Goal: Complete application form: Complete application form

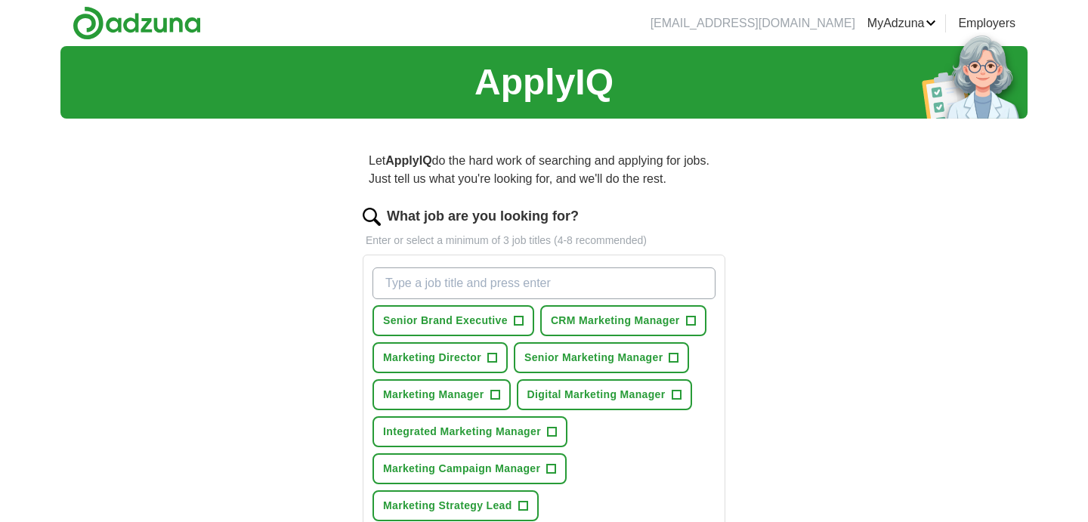
click at [437, 279] on input "What job are you looking for?" at bounding box center [543, 283] width 343 height 32
click at [517, 323] on span "+" at bounding box center [518, 321] width 9 height 12
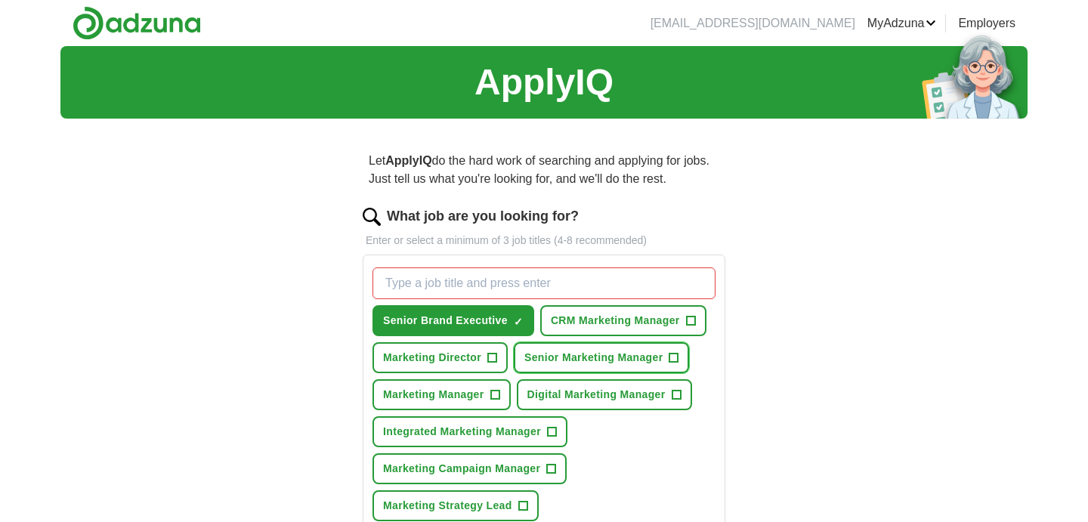
click at [627, 353] on span "Senior Marketing Manager" at bounding box center [593, 358] width 138 height 16
click at [471, 397] on span "Marketing Manager" at bounding box center [433, 395] width 101 height 16
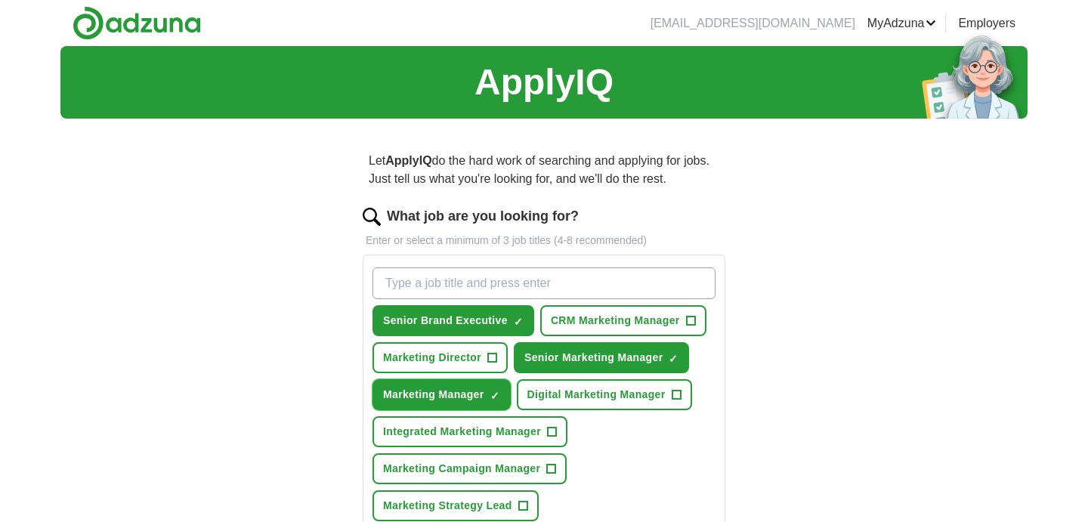
scroll to position [69, 0]
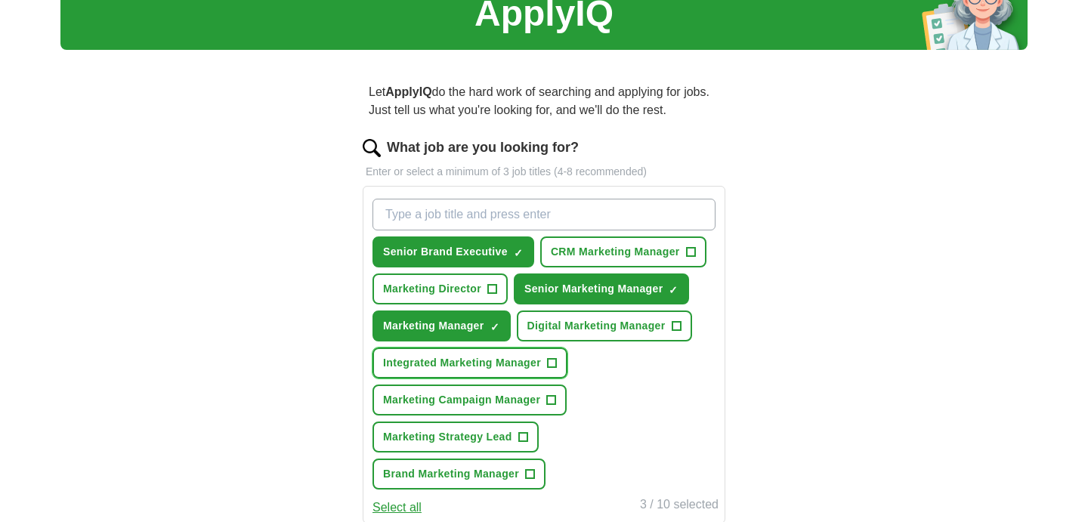
click at [480, 363] on span "Integrated Marketing Manager" at bounding box center [462, 363] width 158 height 16
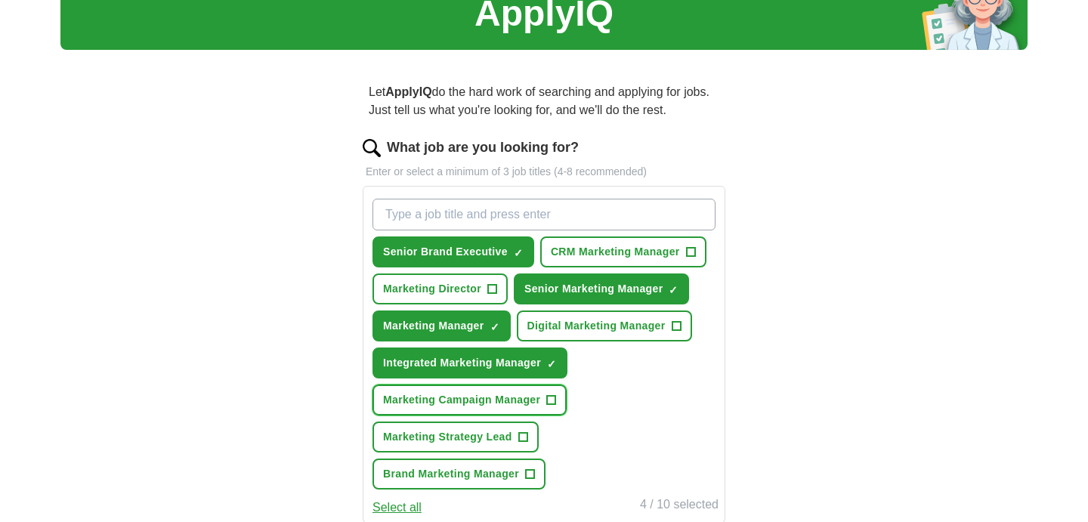
click at [479, 403] on span "Marketing Campaign Manager" at bounding box center [461, 400] width 157 height 16
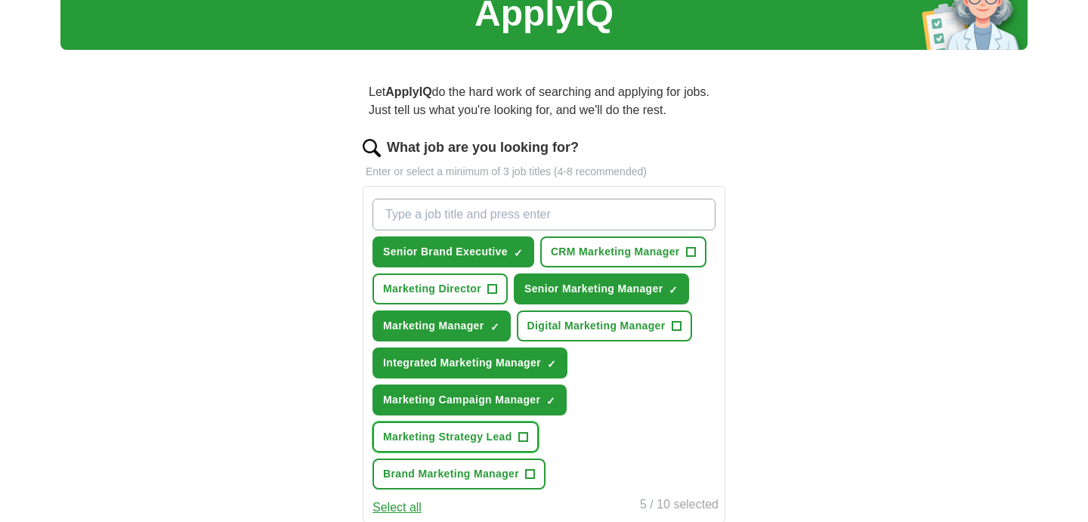
click at [452, 440] on span "Marketing Strategy Lead" at bounding box center [447, 437] width 129 height 16
click at [465, 473] on span "Brand Marketing Manager" at bounding box center [451, 474] width 136 height 16
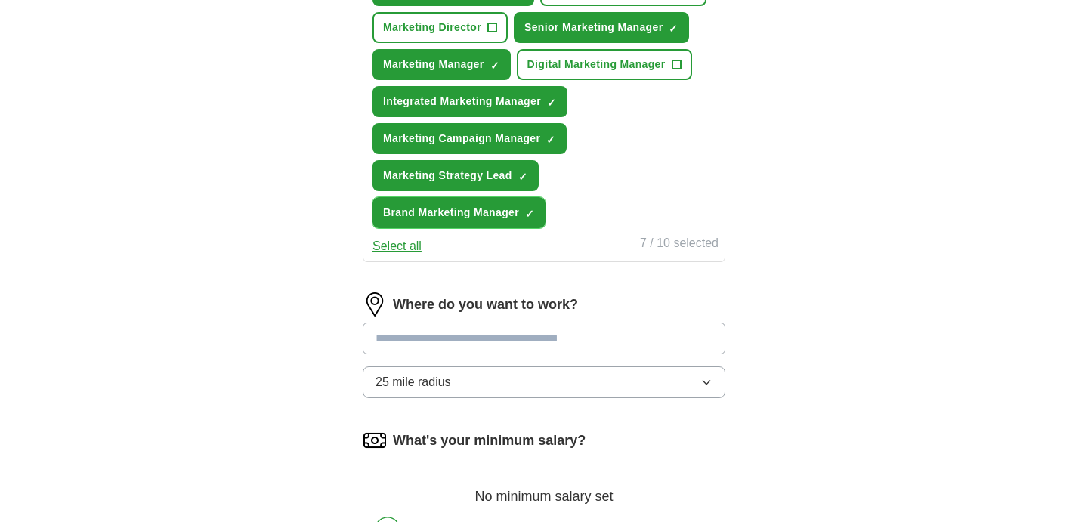
scroll to position [333, 0]
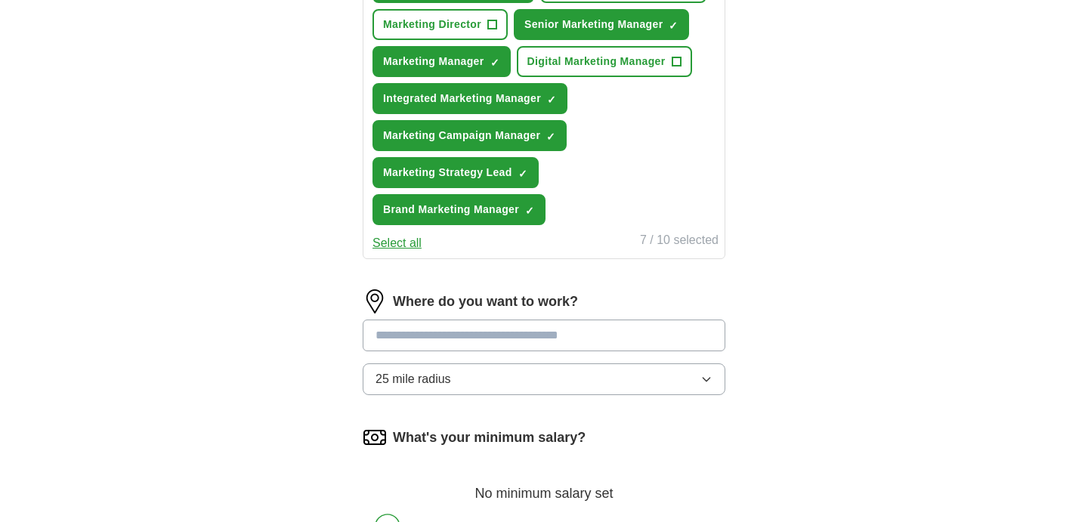
click at [424, 329] on input at bounding box center [544, 336] width 363 height 32
type input "******"
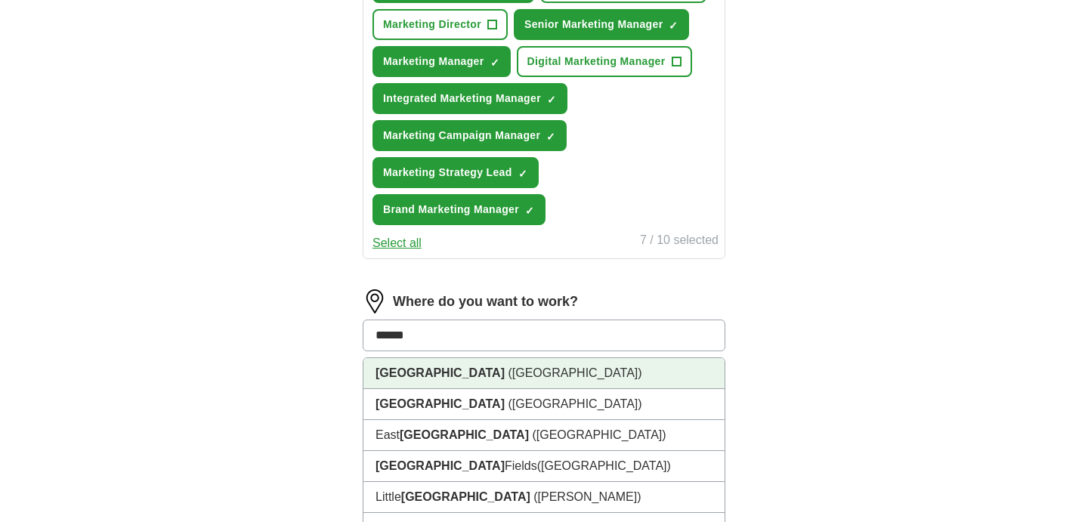
click at [508, 374] on span "([GEOGRAPHIC_DATA])" at bounding box center [575, 372] width 134 height 13
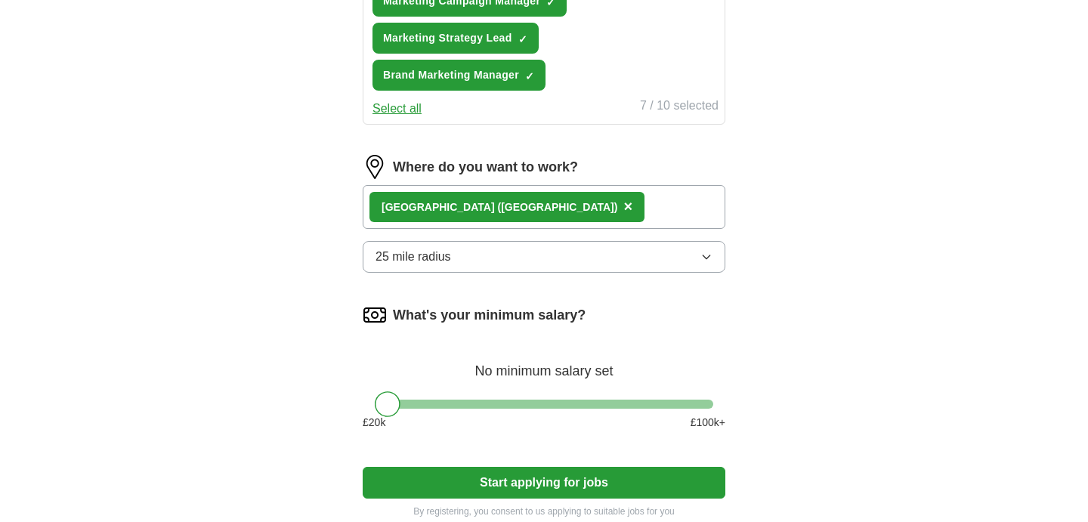
scroll to position [483, 0]
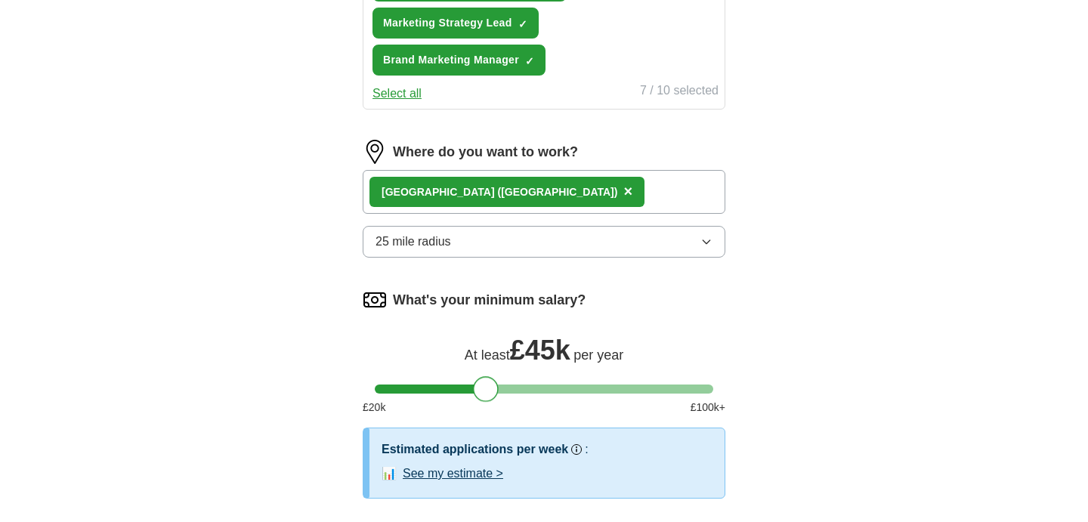
drag, startPoint x: 386, startPoint y: 387, endPoint x: 484, endPoint y: 403, distance: 99.6
click at [484, 403] on div "What's your minimum salary? At least £ 45k per year £ 20 k £ 100 k+" at bounding box center [544, 358] width 363 height 140
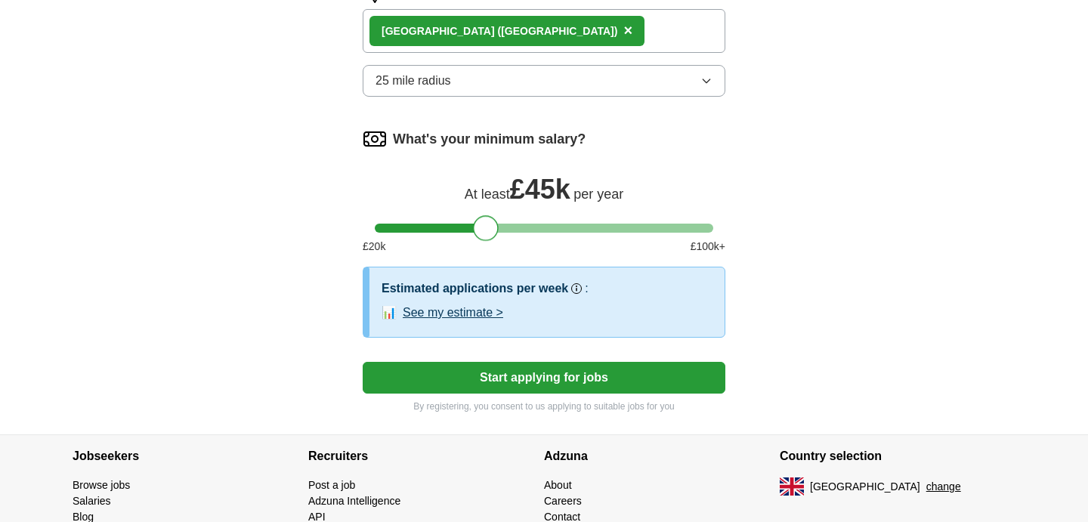
scroll to position [648, 0]
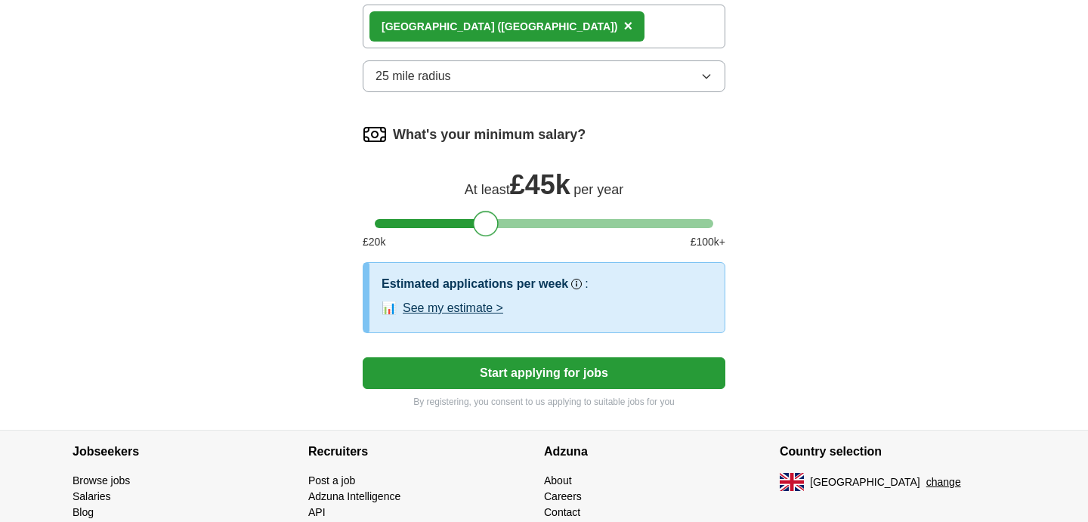
click at [511, 381] on button "Start applying for jobs" at bounding box center [544, 373] width 363 height 32
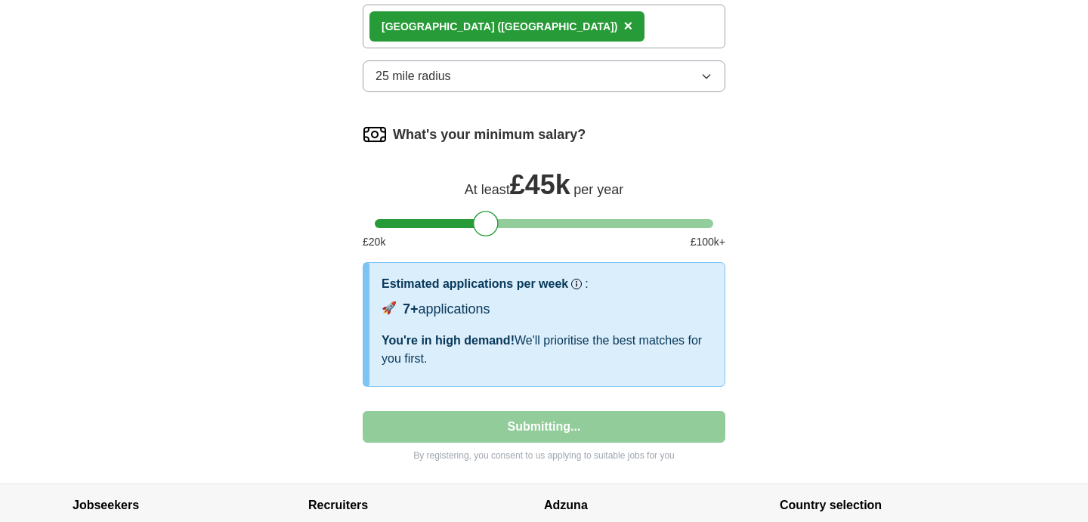
select select "**"
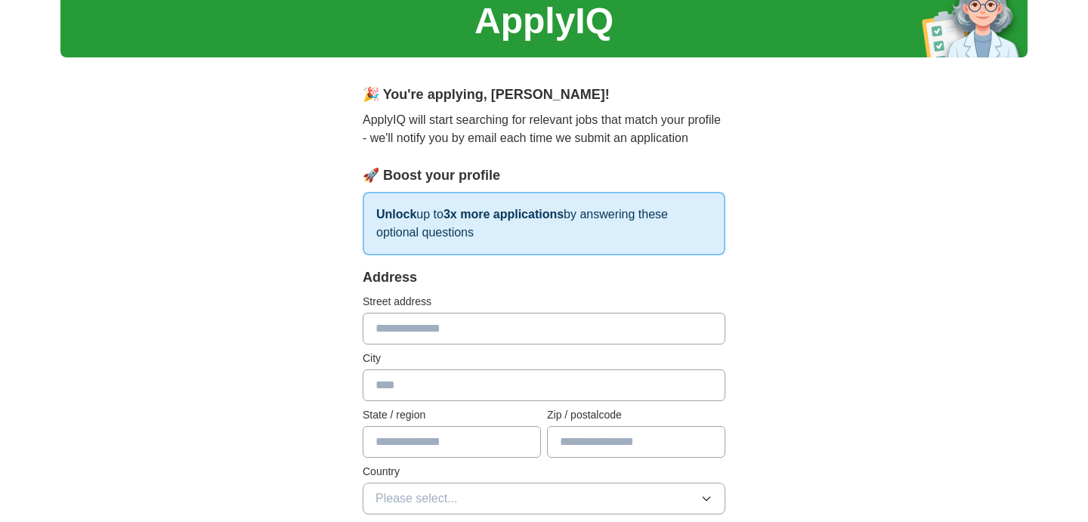
scroll to position [0, 0]
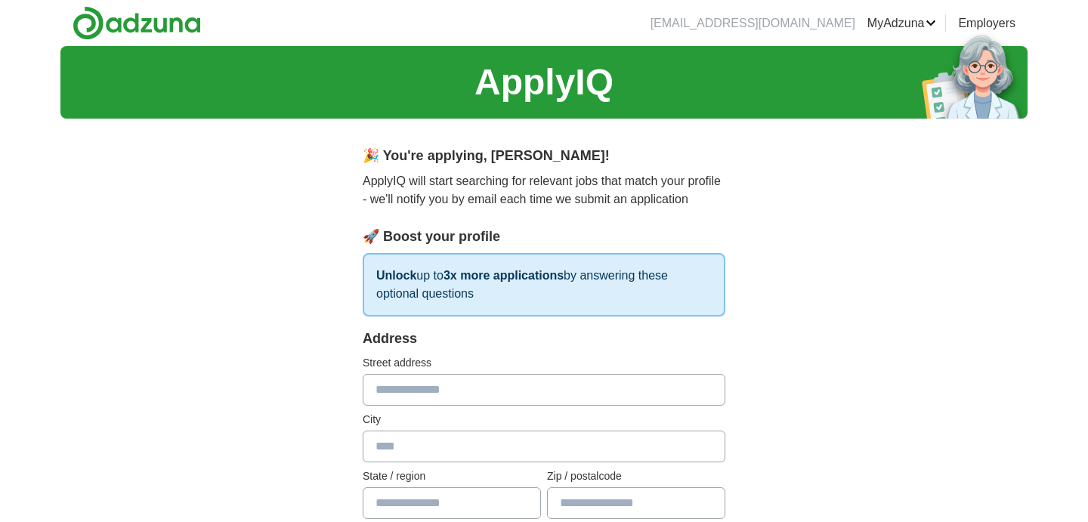
click at [445, 387] on input "text" at bounding box center [544, 390] width 363 height 32
type input "**********"
type input "******"
type input "*******"
type input "**********"
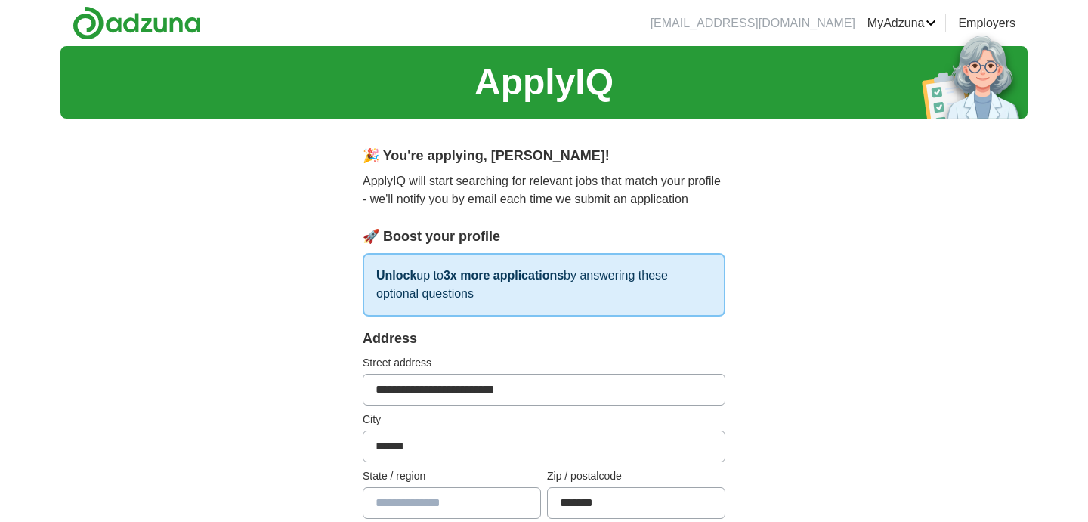
click at [374, 385] on input "**********" at bounding box center [544, 390] width 363 height 32
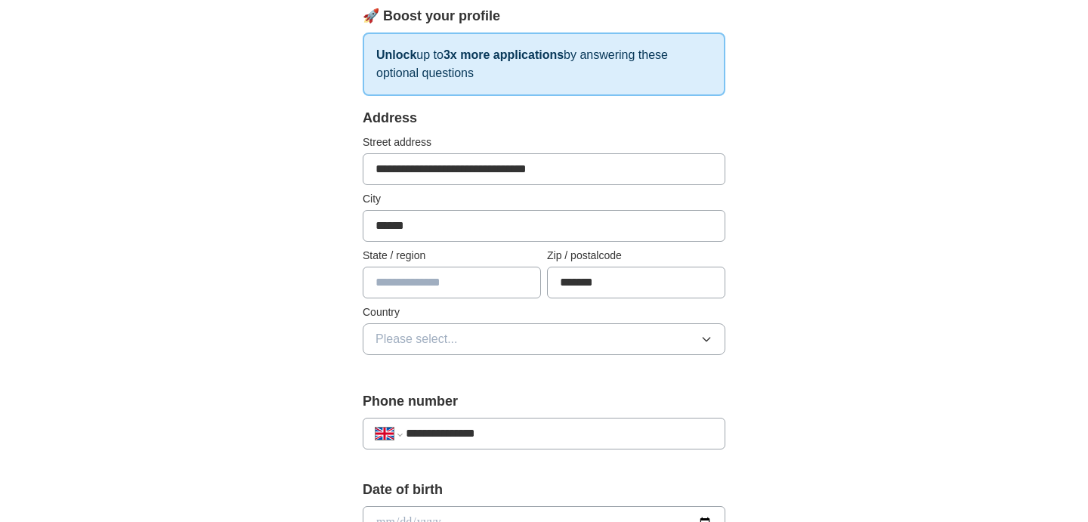
scroll to position [227, 0]
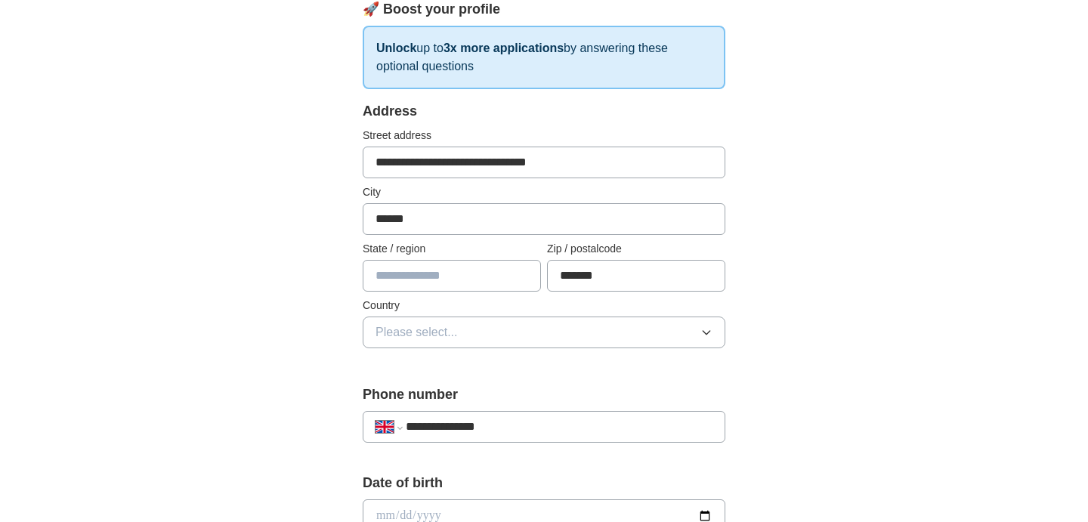
type input "**********"
click at [394, 283] on input "text" at bounding box center [452, 276] width 178 height 32
type input "**********"
click at [385, 340] on span "Please select..." at bounding box center [416, 332] width 82 height 18
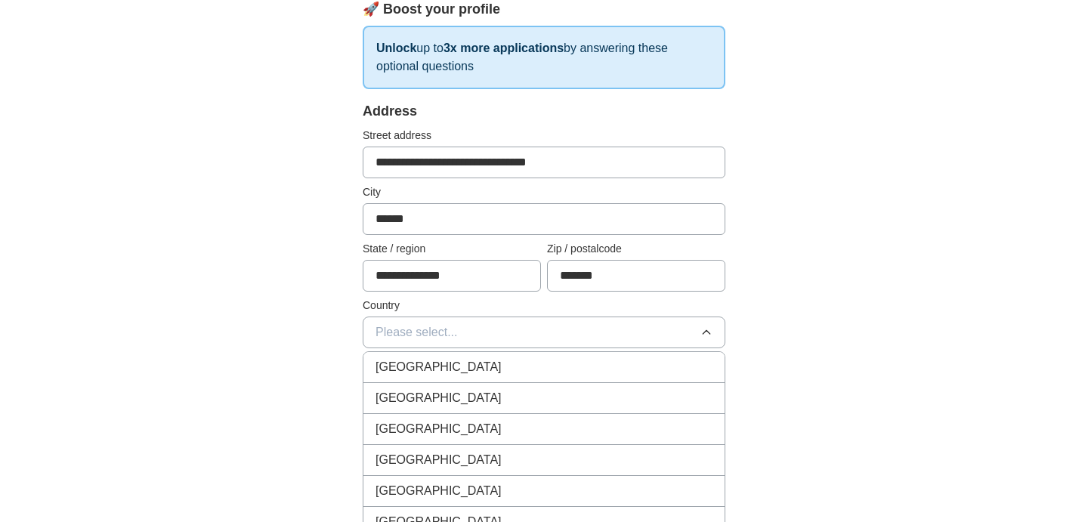
click at [415, 366] on span "[GEOGRAPHIC_DATA]" at bounding box center [438, 367] width 126 height 18
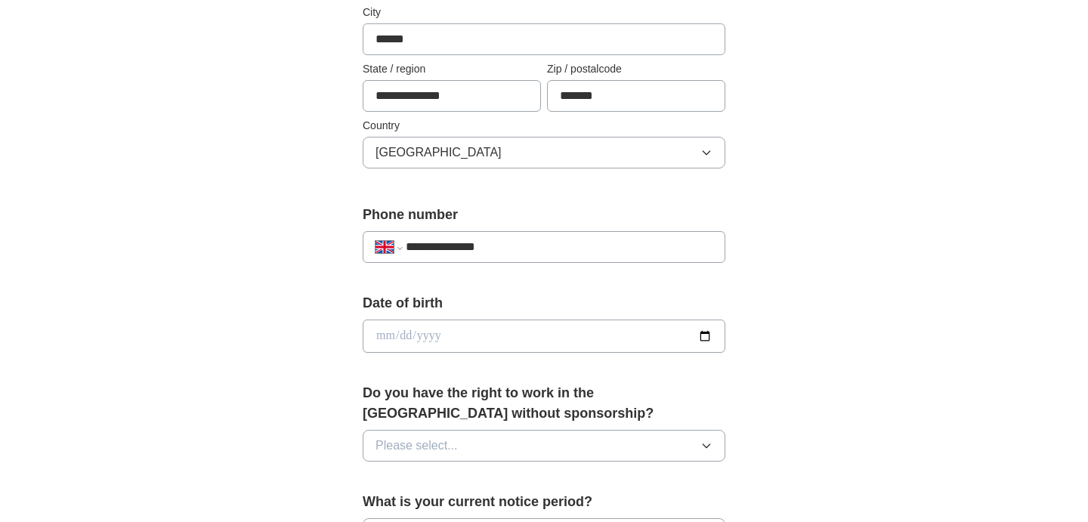
scroll to position [409, 0]
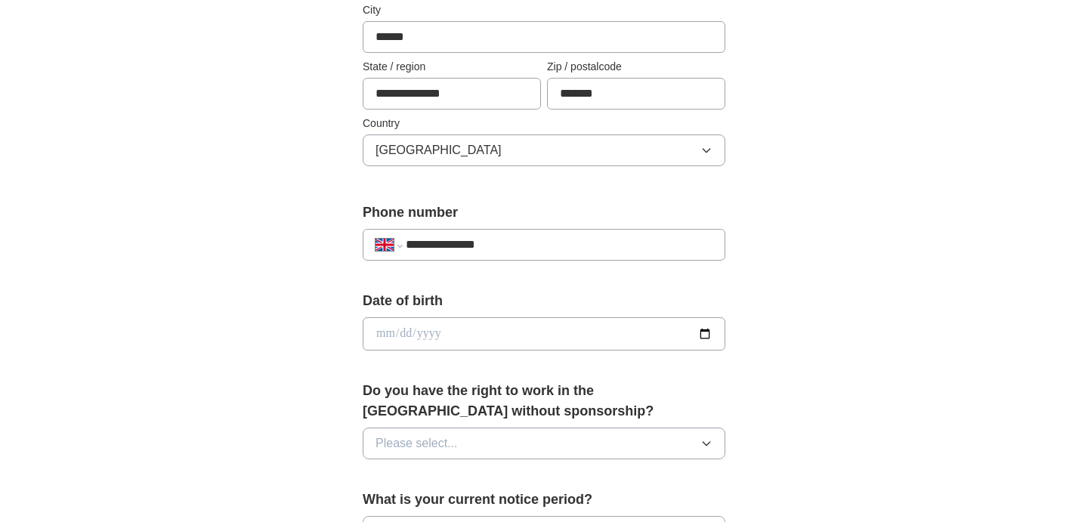
click at [436, 339] on input "date" at bounding box center [544, 333] width 363 height 33
click at [376, 333] on input "date" at bounding box center [544, 333] width 363 height 33
type input "**********"
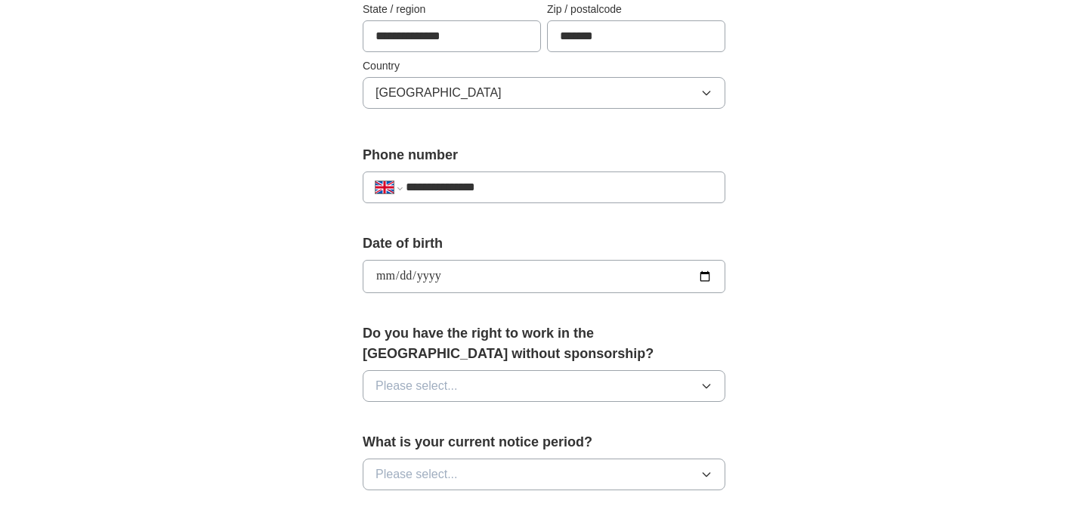
scroll to position [477, 0]
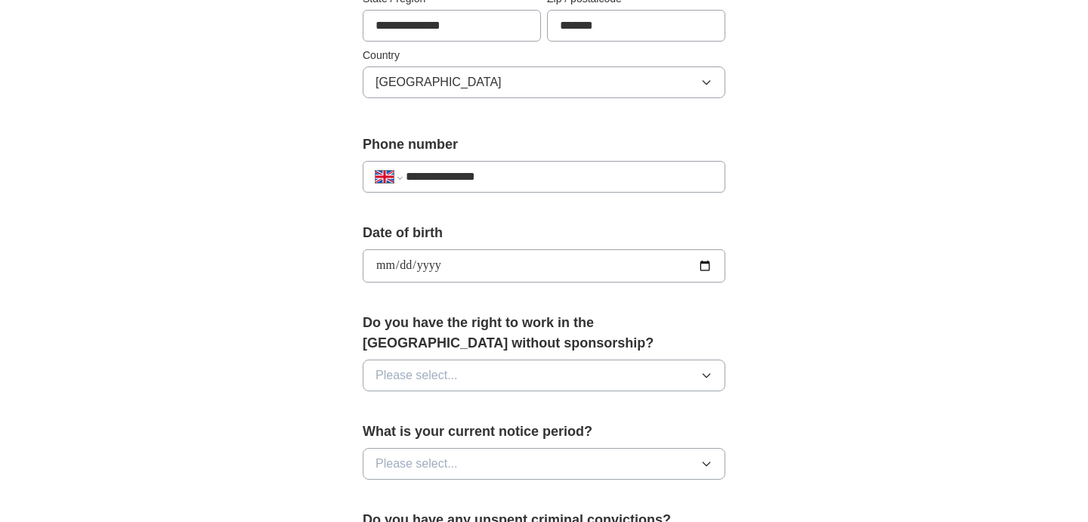
click at [421, 367] on span "Please select..." at bounding box center [416, 375] width 82 height 18
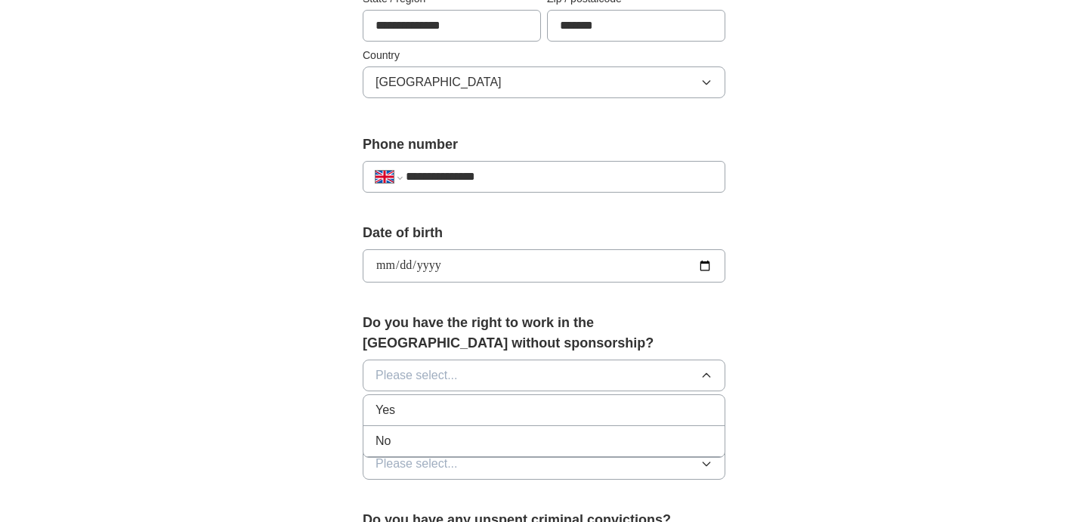
click at [403, 409] on div "Yes" at bounding box center [543, 410] width 337 height 18
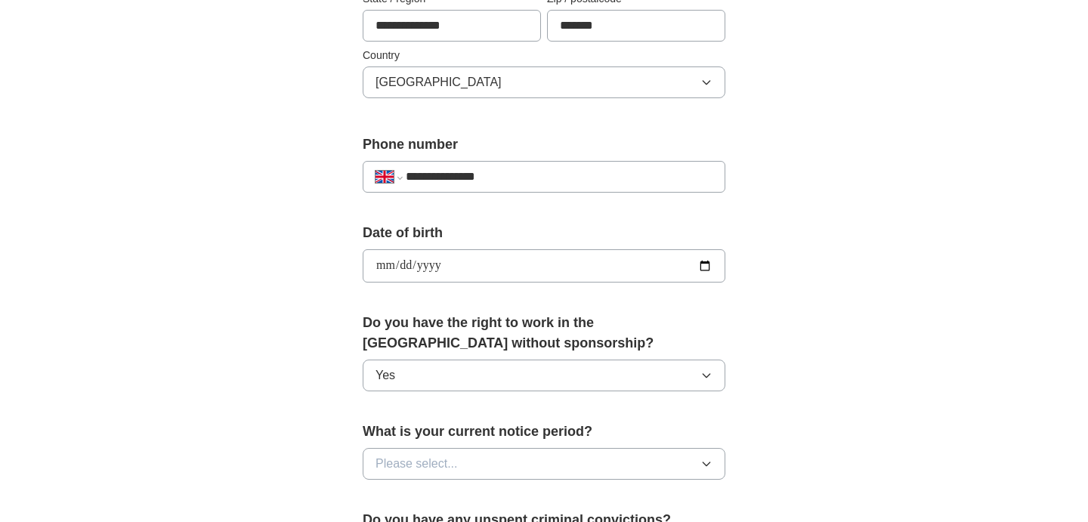
click at [421, 458] on span "Please select..." at bounding box center [416, 464] width 82 height 18
click at [397, 500] on span "None" at bounding box center [389, 498] width 29 height 18
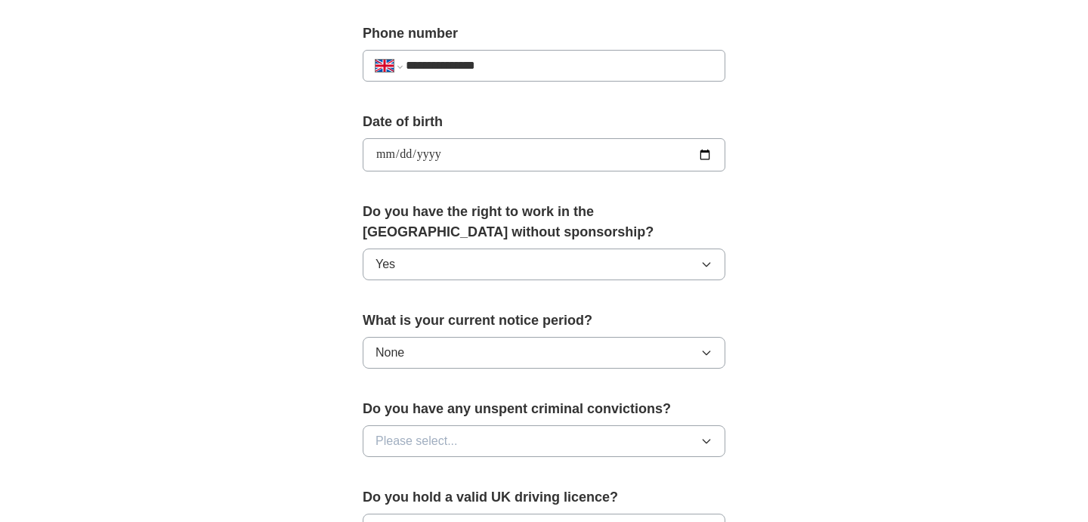
scroll to position [607, 0]
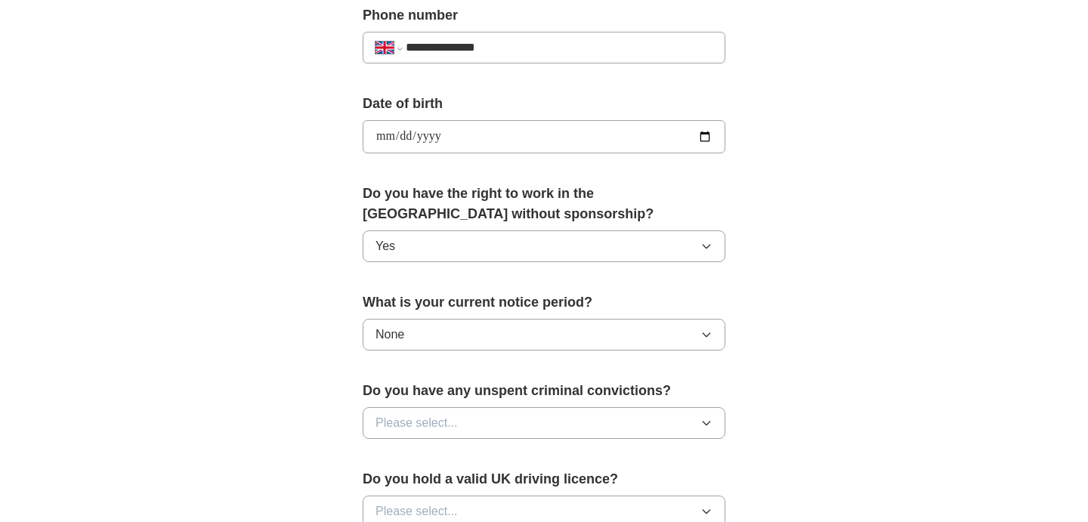
click at [403, 341] on span "None" at bounding box center [389, 335] width 29 height 18
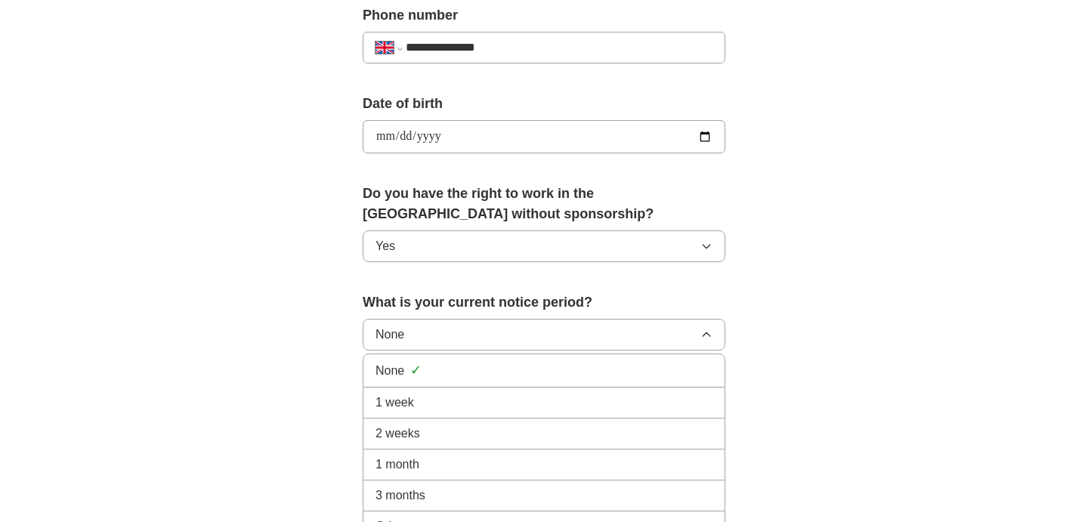
click at [403, 341] on span "None" at bounding box center [389, 335] width 29 height 18
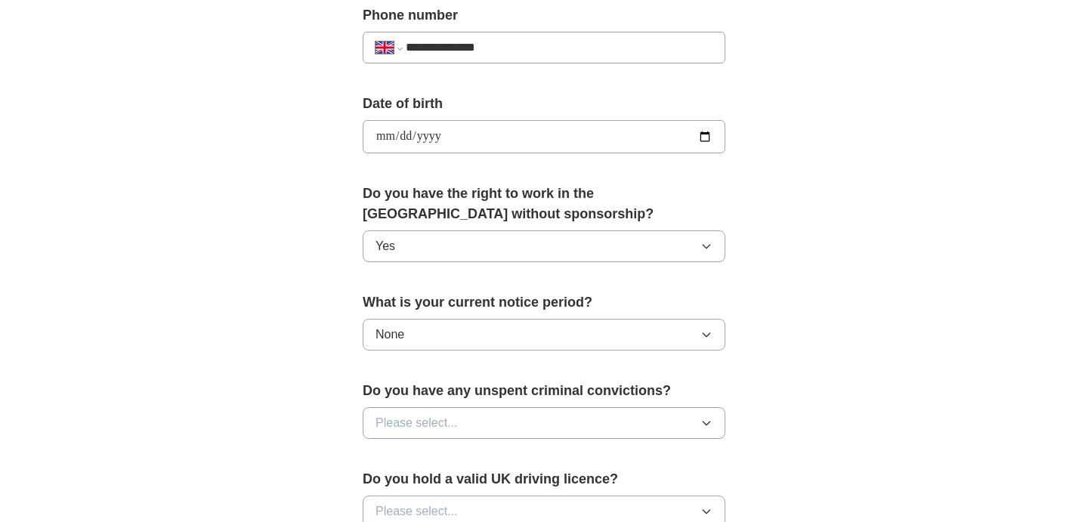
click at [423, 421] on span "Please select..." at bounding box center [416, 423] width 82 height 18
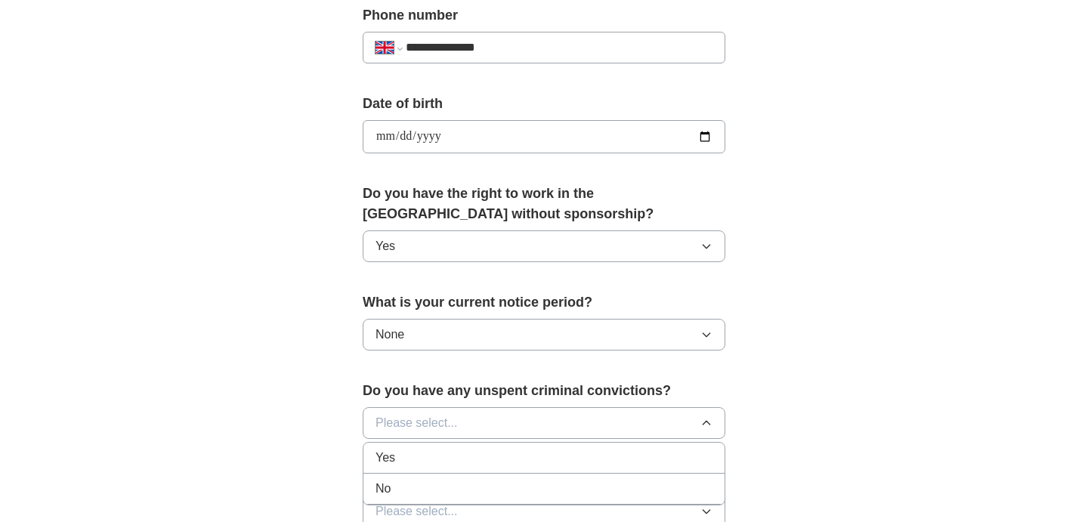
click at [401, 484] on div "No" at bounding box center [543, 489] width 337 height 18
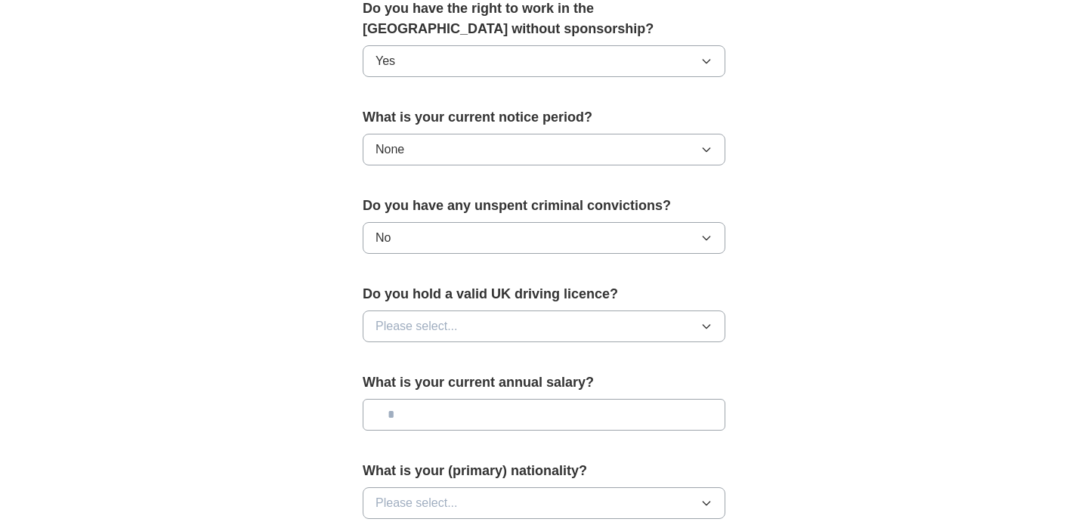
scroll to position [801, 0]
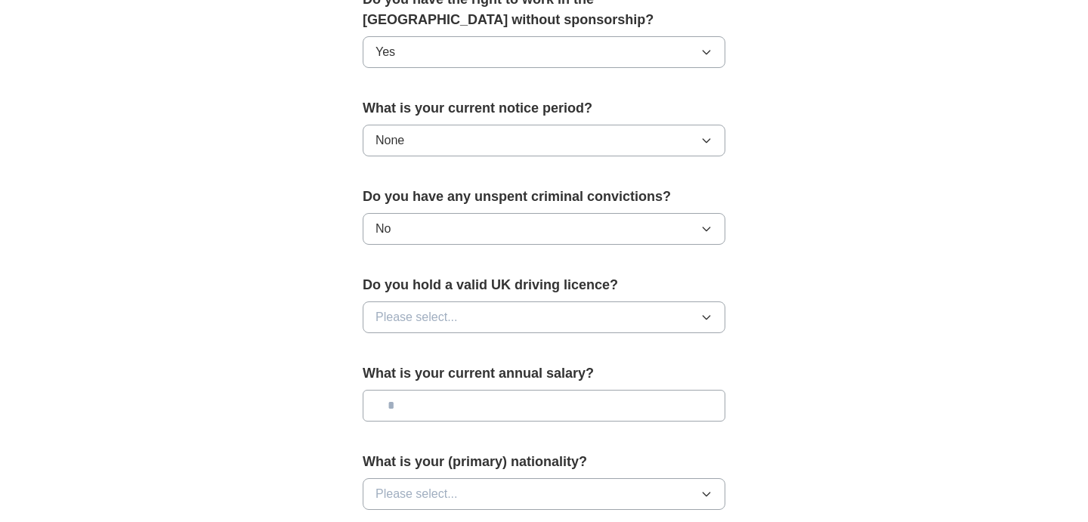
click at [427, 312] on span "Please select..." at bounding box center [416, 317] width 82 height 18
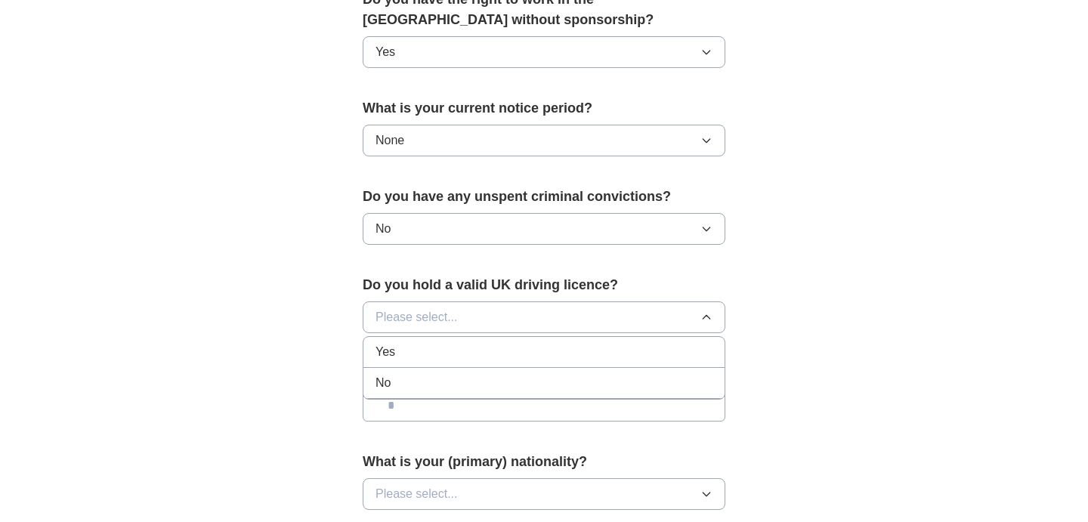
click at [400, 384] on div "No" at bounding box center [543, 383] width 337 height 18
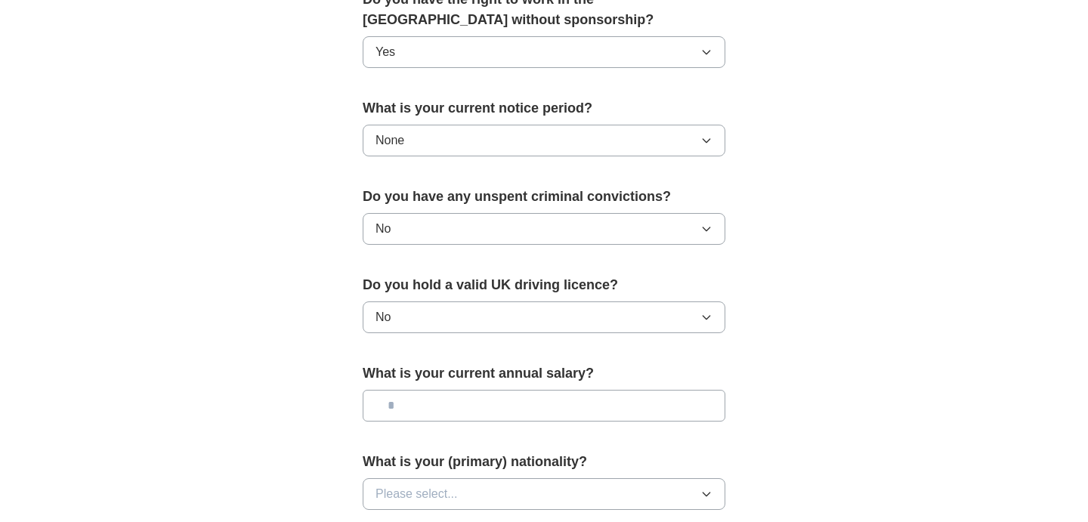
click at [439, 409] on input "text" at bounding box center [544, 406] width 363 height 32
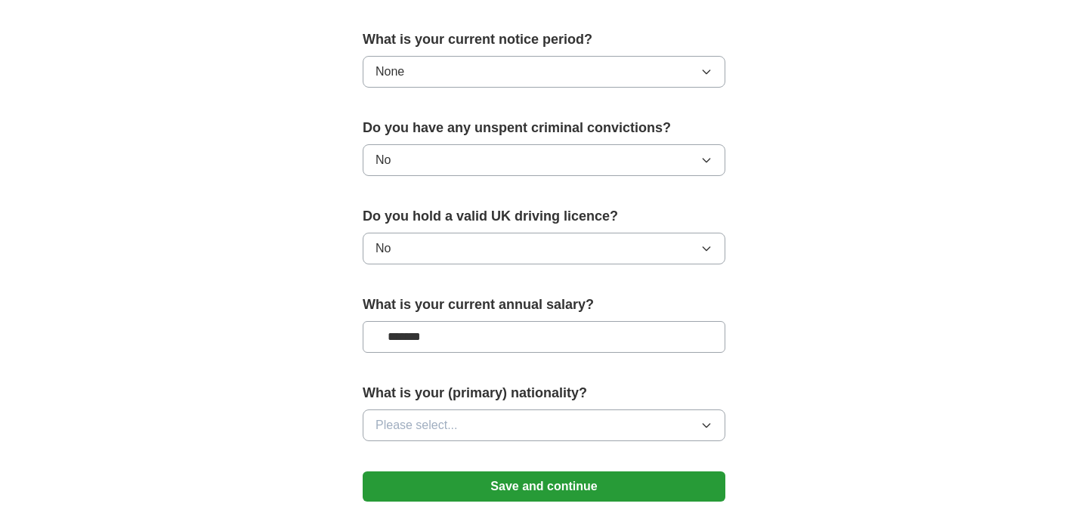
scroll to position [885, 0]
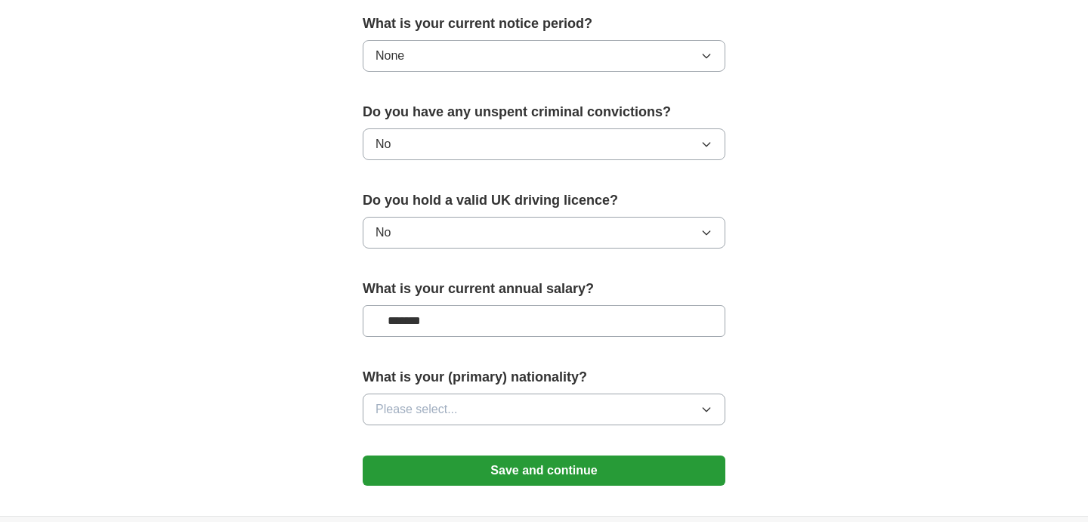
type input "*******"
click at [450, 414] on span "Please select..." at bounding box center [416, 409] width 82 height 18
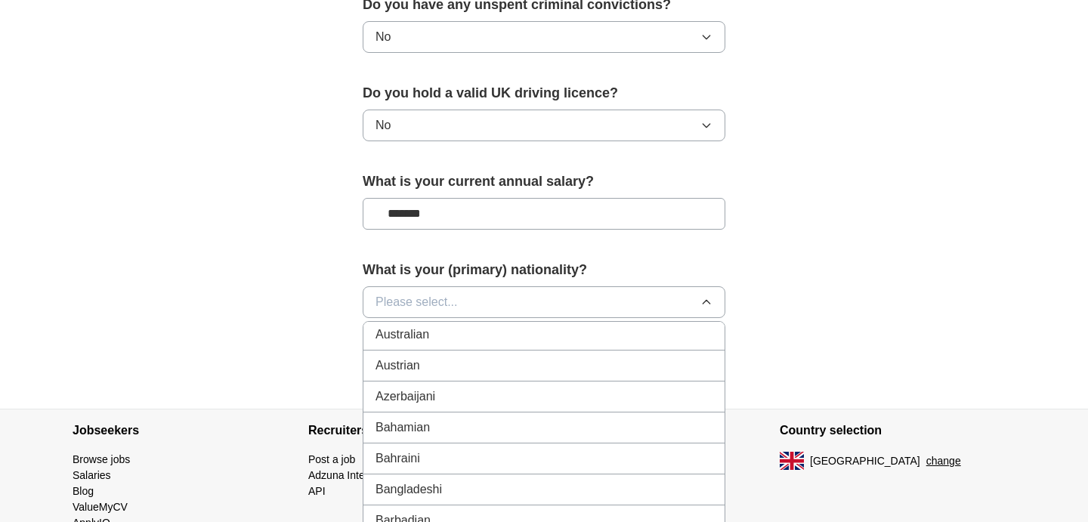
scroll to position [313, 0]
click at [408, 341] on span "Australian" at bounding box center [402, 334] width 54 height 18
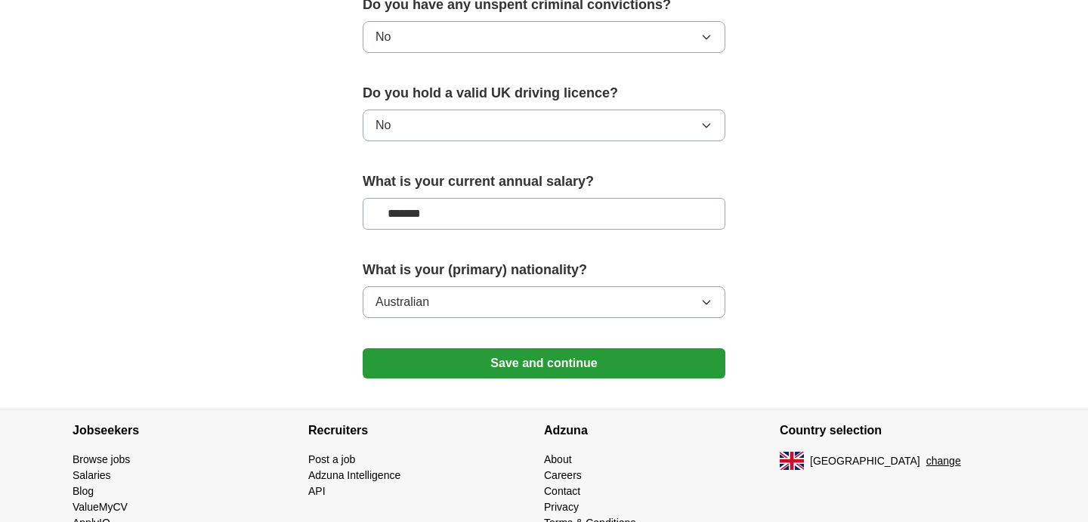
click at [443, 368] on button "Save and continue" at bounding box center [544, 363] width 363 height 30
